Goal: Task Accomplishment & Management: Use online tool/utility

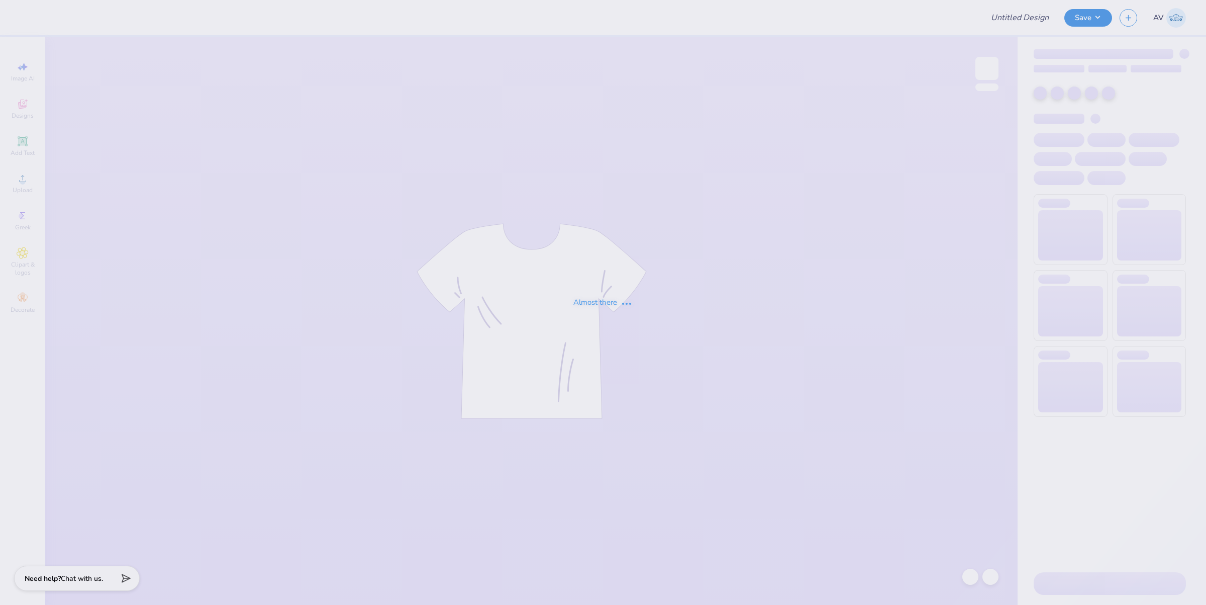
type input "BGLIG Student Athletic Uniform Swag"
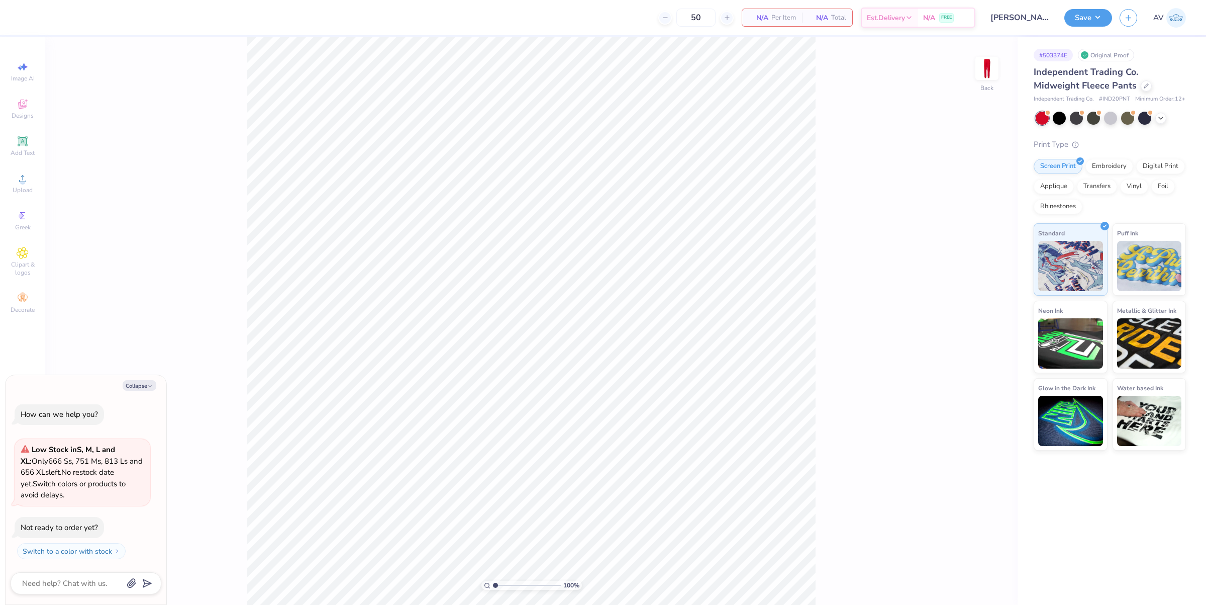
type textarea "x"
